Goal: Task Accomplishment & Management: Manage account settings

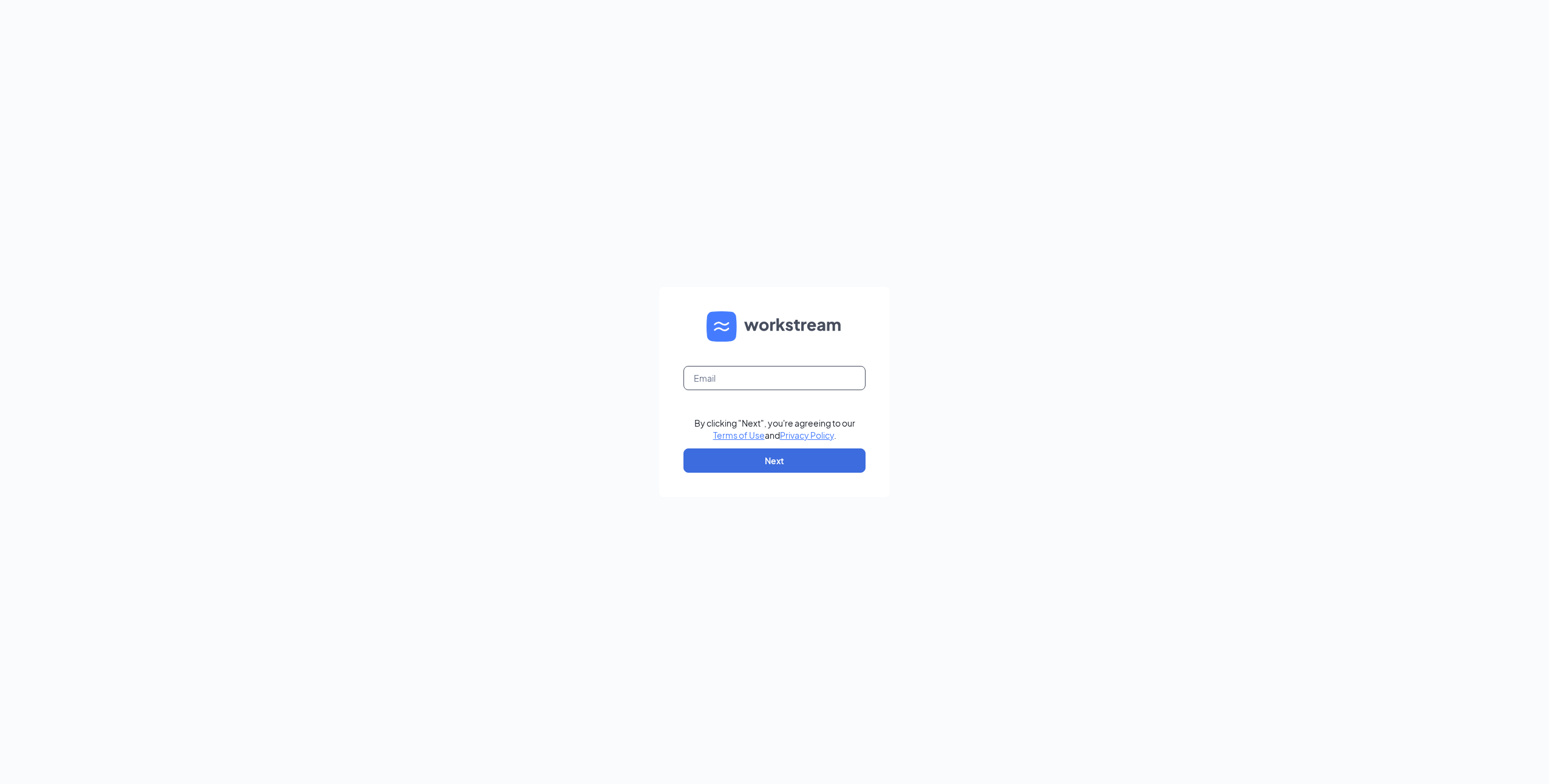
click at [838, 373] on input "text" at bounding box center [774, 378] width 182 height 24
type input "029831@clcrest.com"
click at [776, 469] on button "Next" at bounding box center [774, 460] width 182 height 24
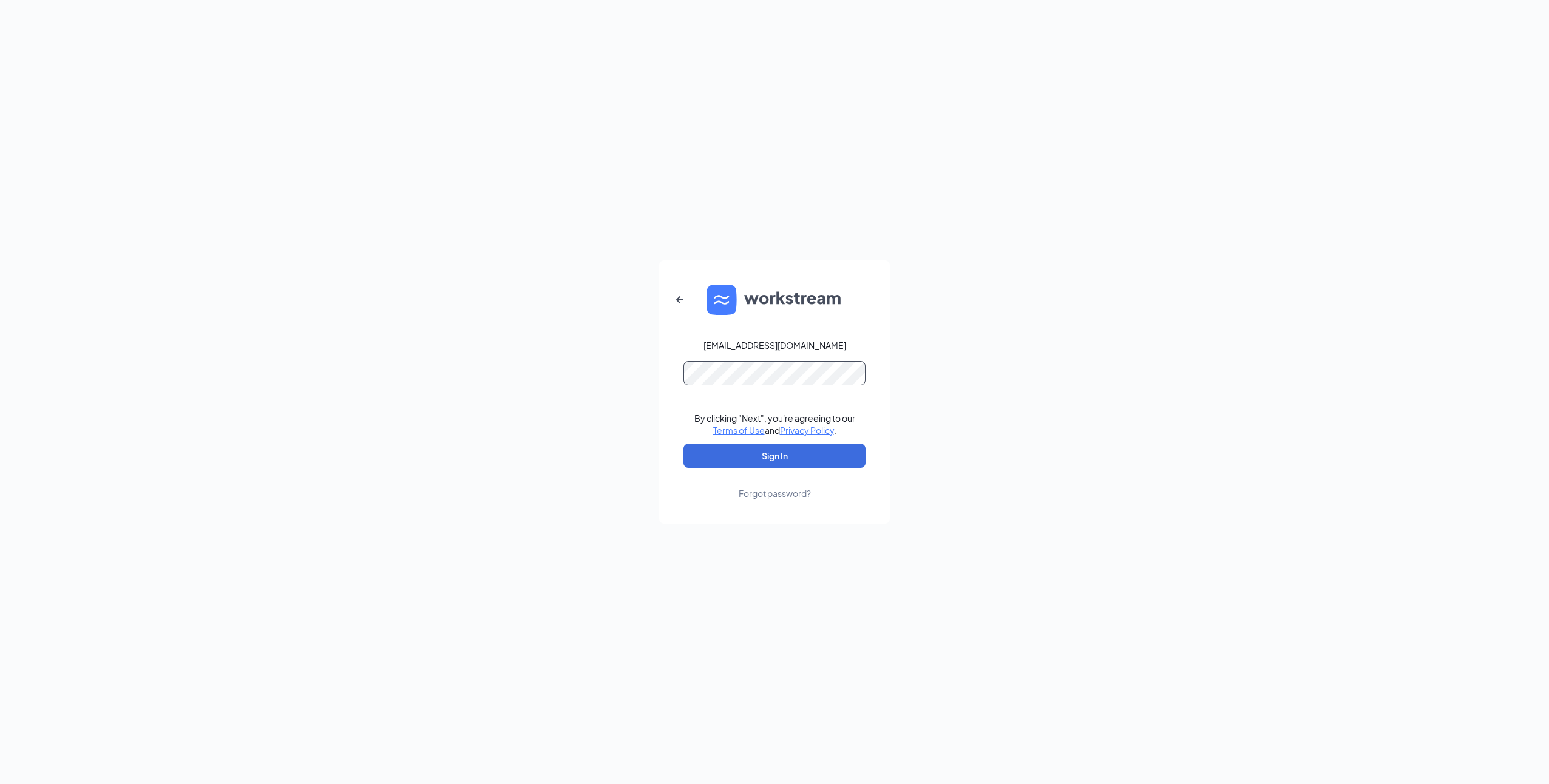
click at [683, 443] on button "Sign In" at bounding box center [774, 455] width 182 height 24
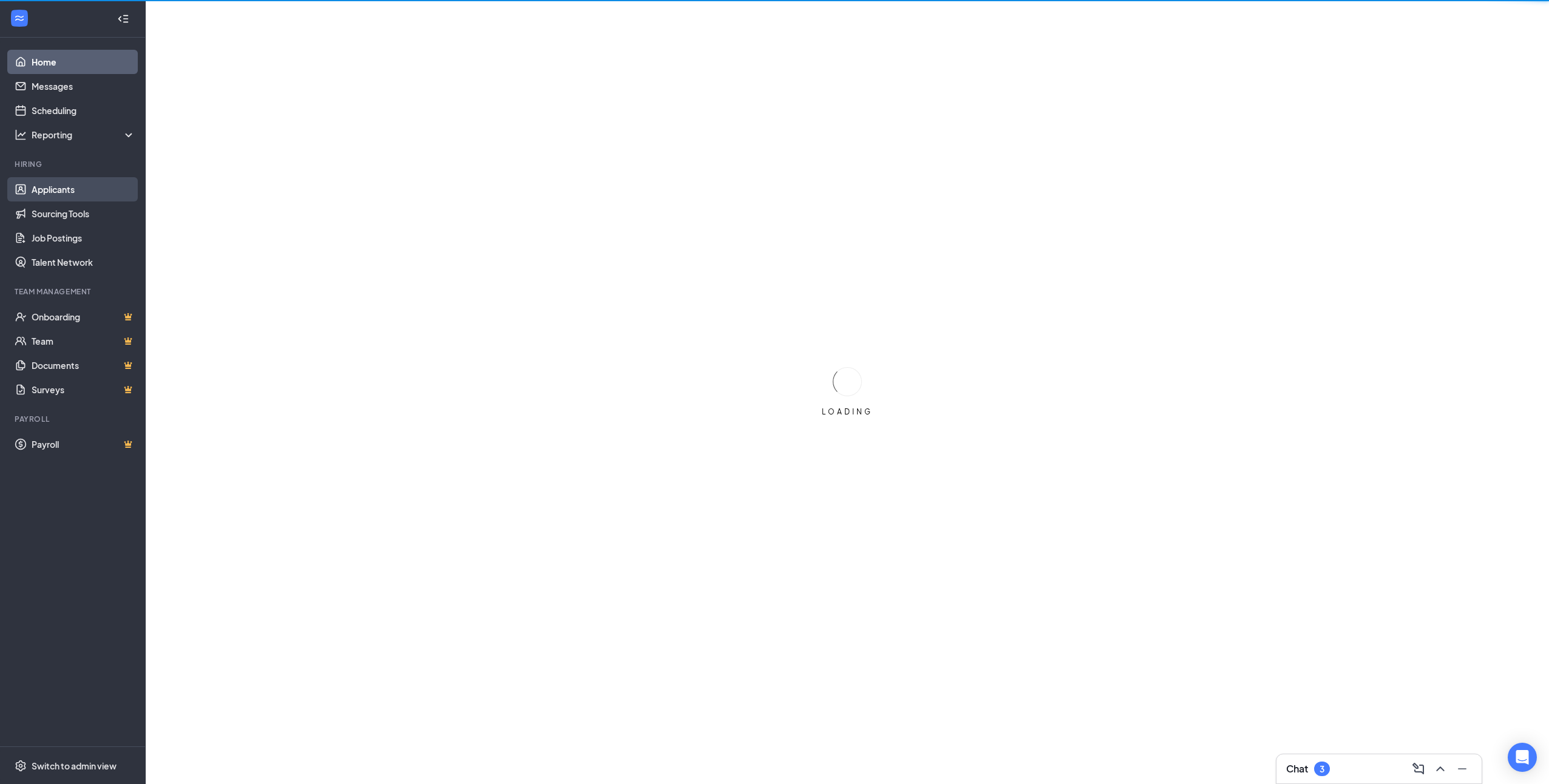
click at [58, 194] on link "Applicants" at bounding box center [83, 189] width 104 height 24
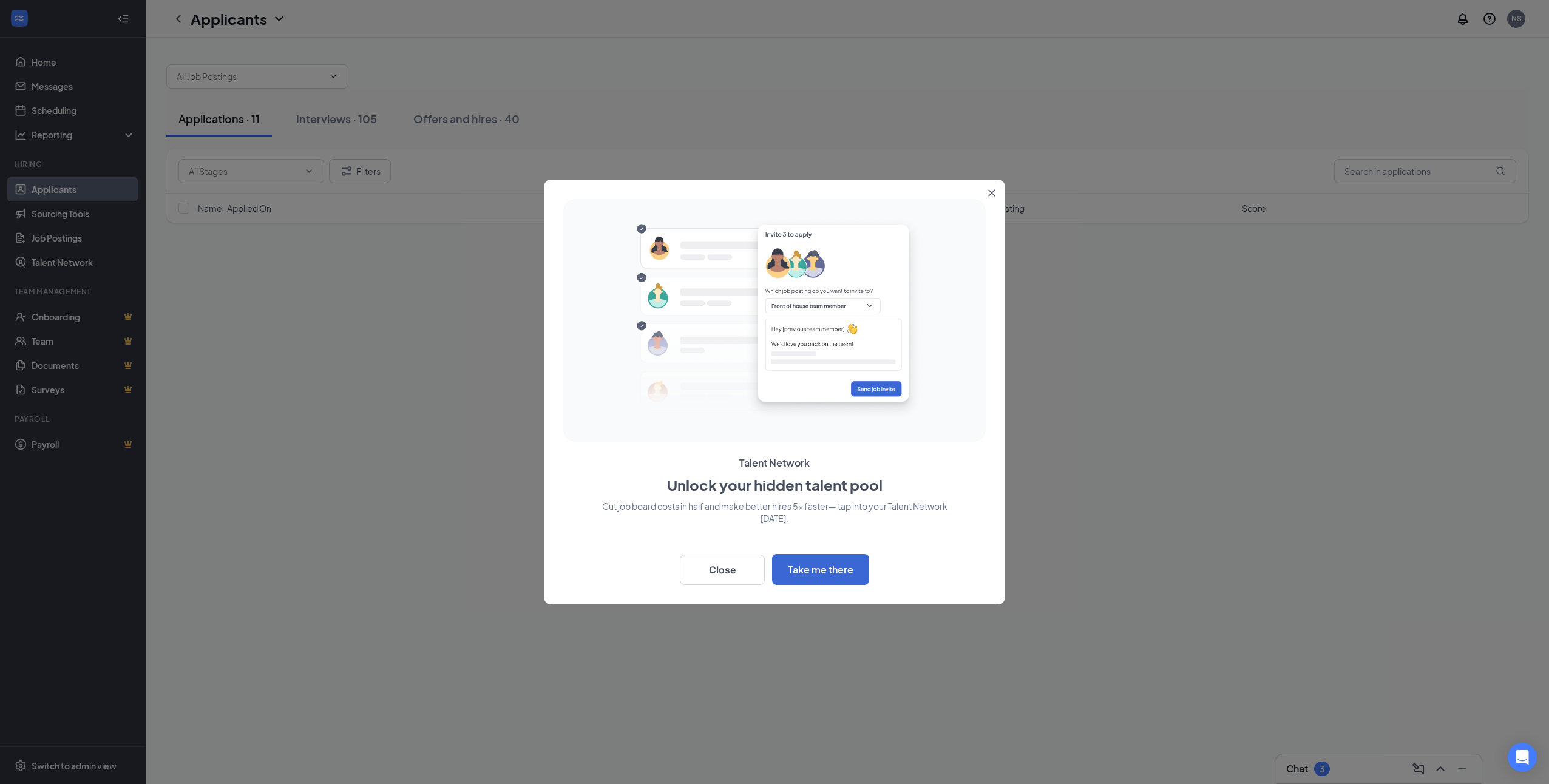
click at [988, 189] on icon "Close" at bounding box center [992, 193] width 7 height 7
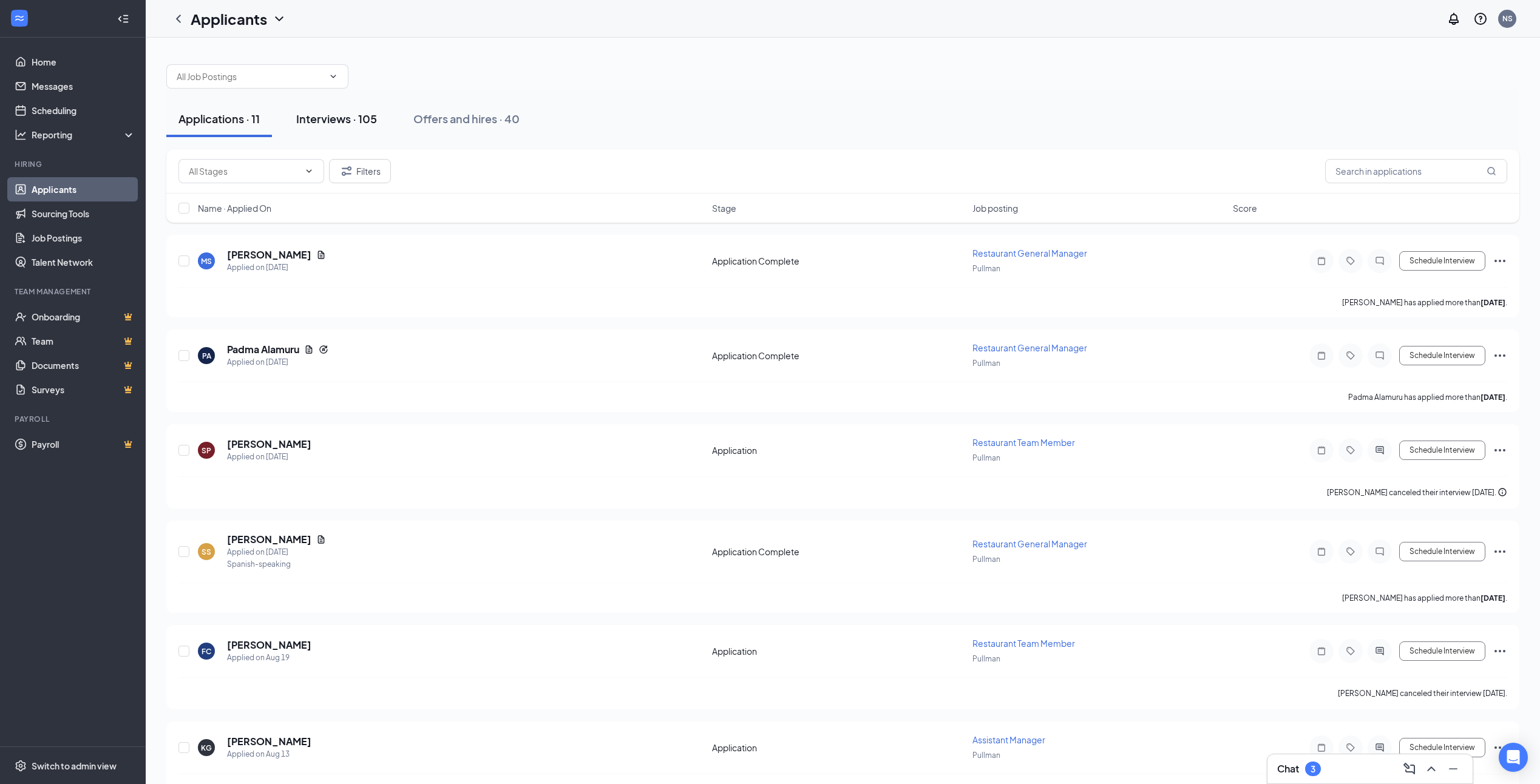
click at [332, 120] on div "Interviews · 105" at bounding box center [336, 119] width 80 height 15
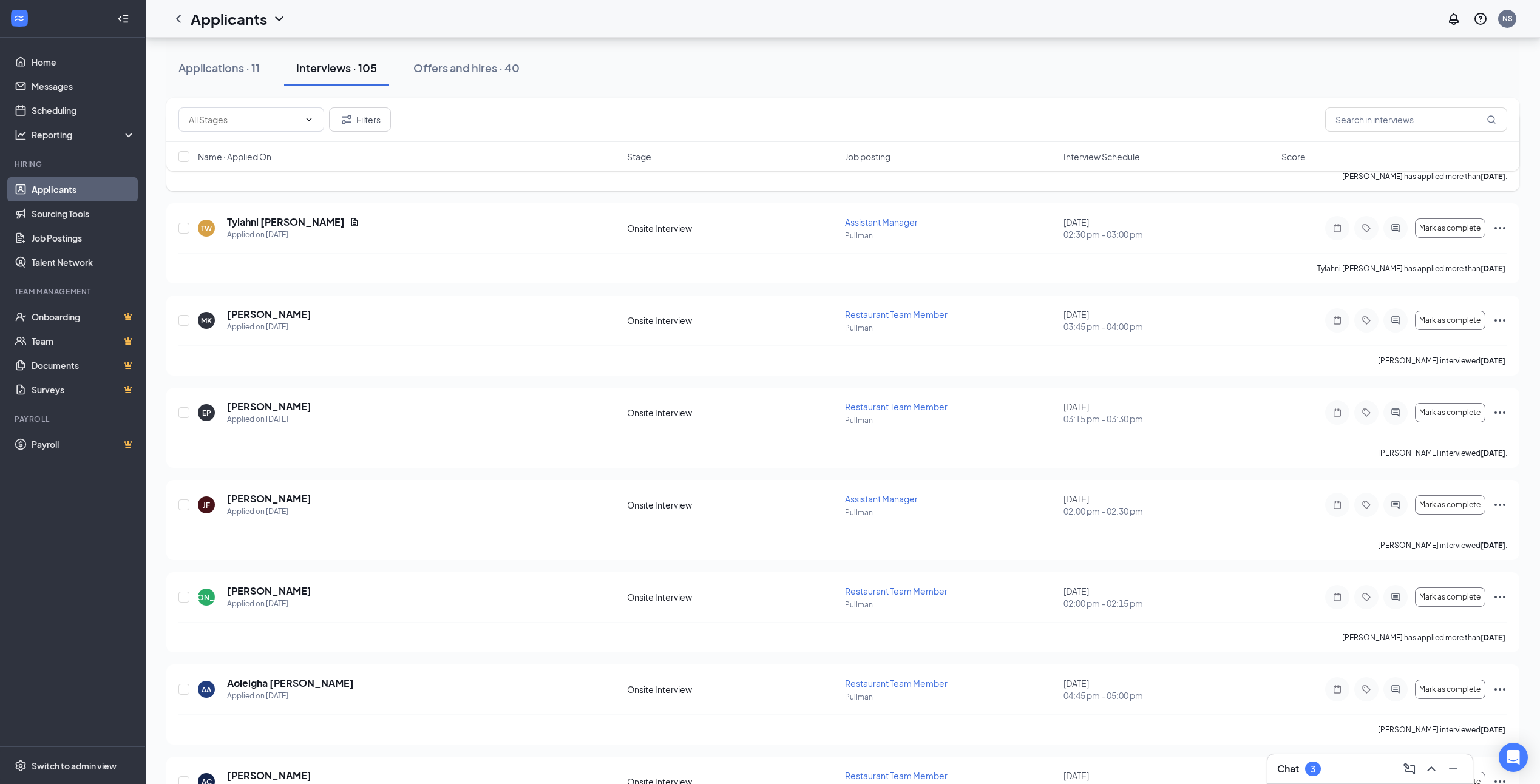
scroll to position [1395, 0]
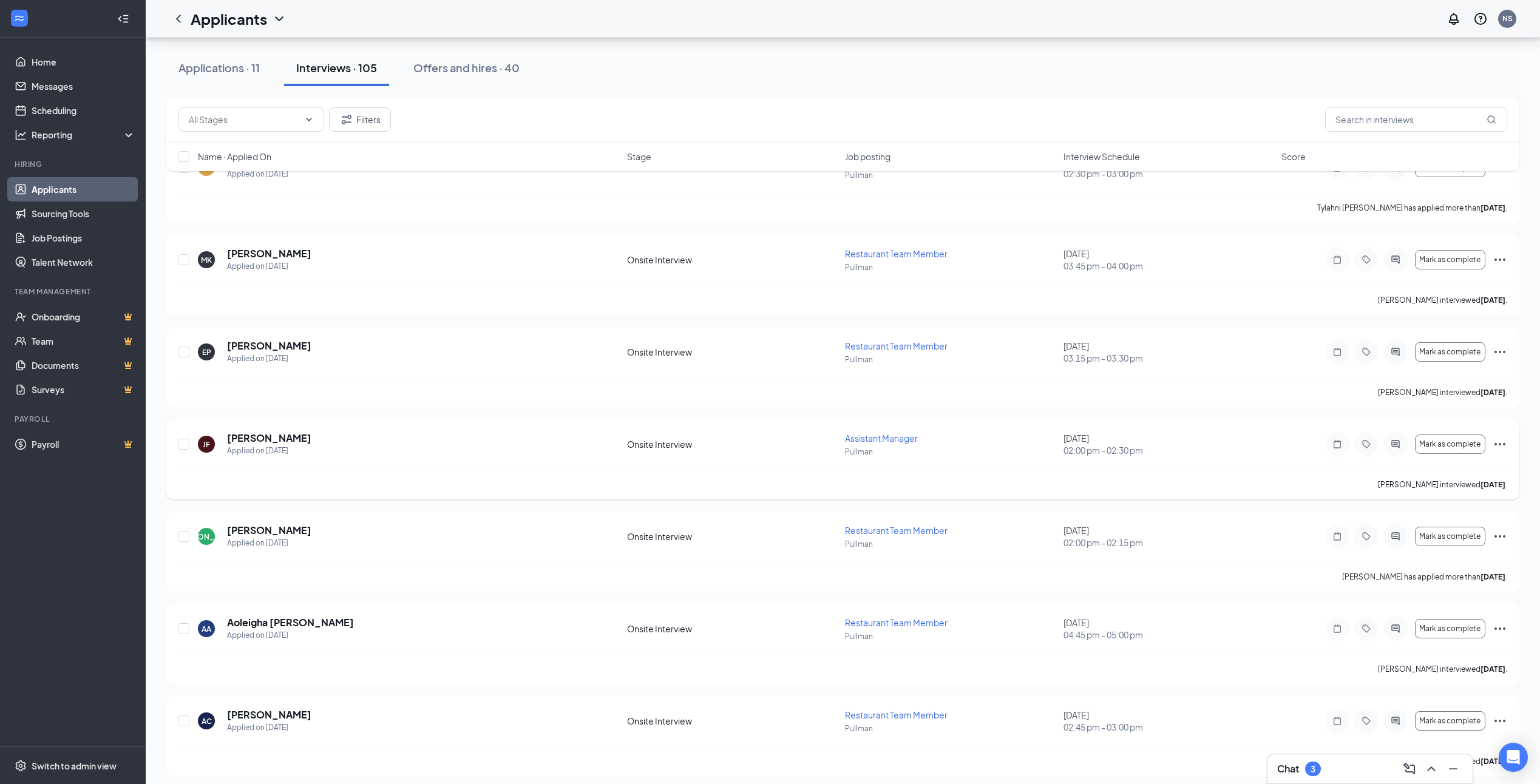
click at [1505, 440] on icon "Ellipses" at bounding box center [1500, 444] width 15 height 15
click at [1217, 468] on div "[PERSON_NAME] [PERSON_NAME] Applied on [DATE] Onsite Interview Assistant Manage…" at bounding box center [842, 450] width 1329 height 37
click at [554, 458] on div "[PERSON_NAME] [PERSON_NAME] Applied on [DATE] Onsite Interview Assistant Manage…" at bounding box center [842, 450] width 1329 height 37
click at [881, 439] on span "Assistant Manager" at bounding box center [882, 438] width 73 height 11
